Goal: Obtain resource: Obtain resource

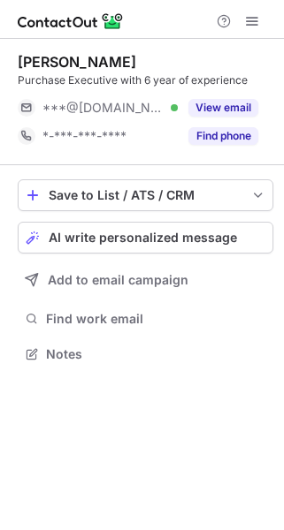
scroll to position [9, 8]
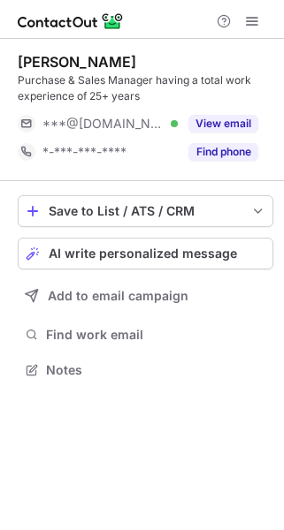
scroll to position [358, 283]
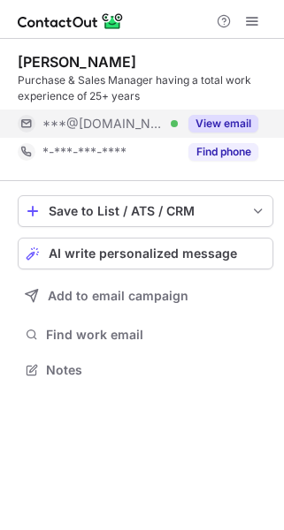
click at [228, 117] on button "View email" at bounding box center [223, 124] width 70 height 18
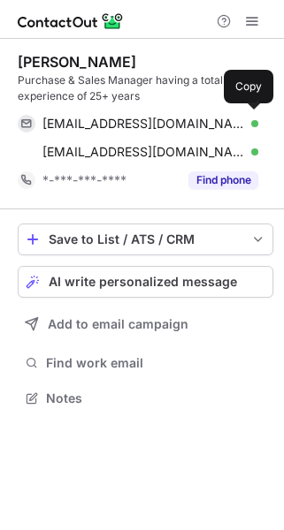
scroll to position [385, 283]
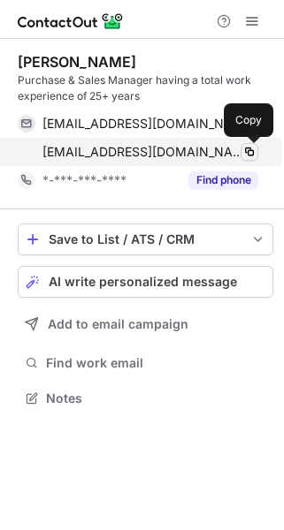
click at [243, 154] on span at bounding box center [249, 152] width 14 height 14
